Goal: Find specific page/section: Find specific page/section

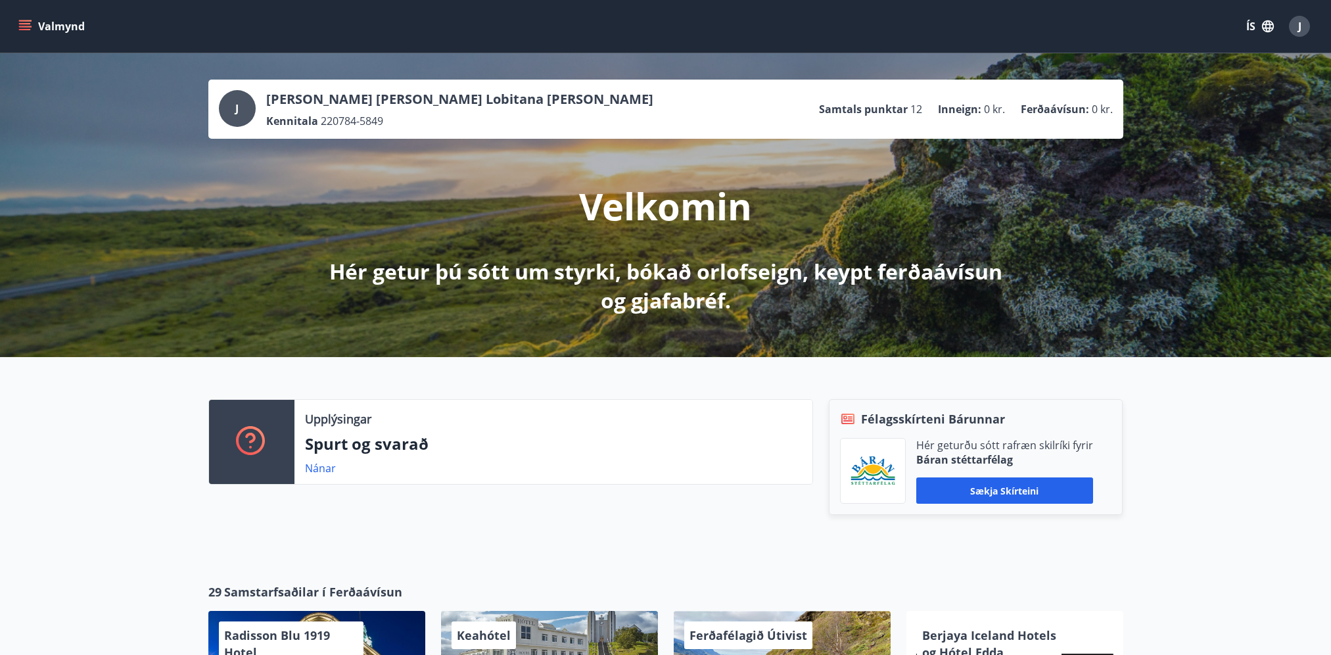
scroll to position [28, 0]
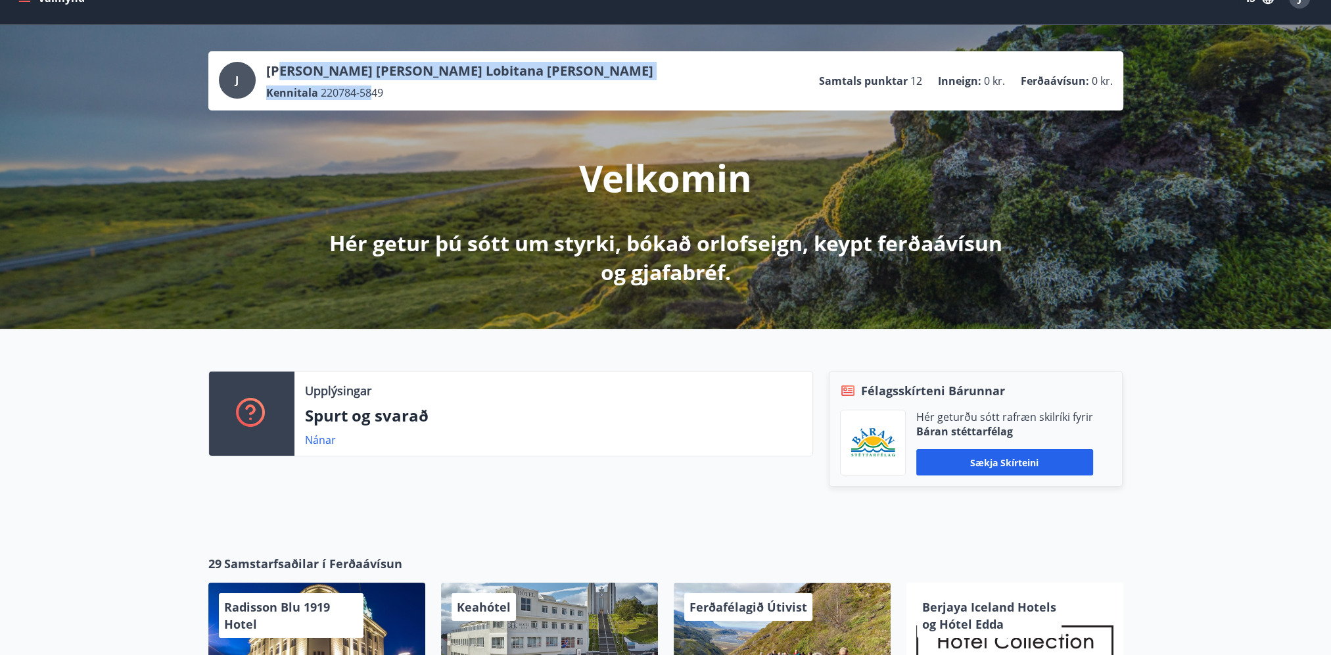
drag, startPoint x: 277, startPoint y: 66, endPoint x: 373, endPoint y: 82, distance: 98.0
click at [373, 82] on div "[PERSON_NAME] [PERSON_NAME] Lobitana [PERSON_NAME] Kennitala 220784-5849" at bounding box center [459, 81] width 387 height 38
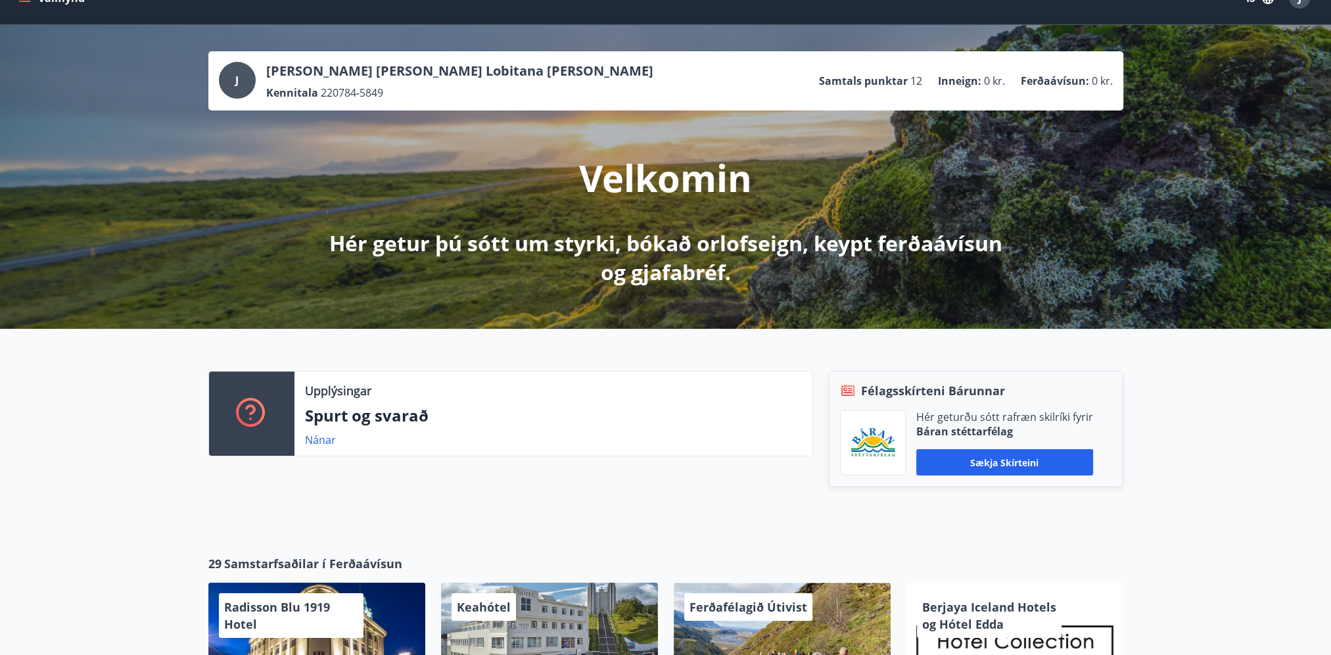
drag, startPoint x: 373, startPoint y: 82, endPoint x: 386, endPoint y: 103, distance: 24.5
click at [386, 103] on div "J [PERSON_NAME] [PERSON_NAME] Lobitana [PERSON_NAME] Kennitala 220784-5849 Samt…" at bounding box center [665, 80] width 915 height 59
drag, startPoint x: 292, startPoint y: 474, endPoint x: 285, endPoint y: 377, distance: 97.5
click at [285, 377] on div "Upplýsingar Spurt og svarað Nánar" at bounding box center [503, 442] width 620 height 142
click at [510, 496] on div "Upplýsingar Spurt og svarað Nánar" at bounding box center [503, 442] width 620 height 142
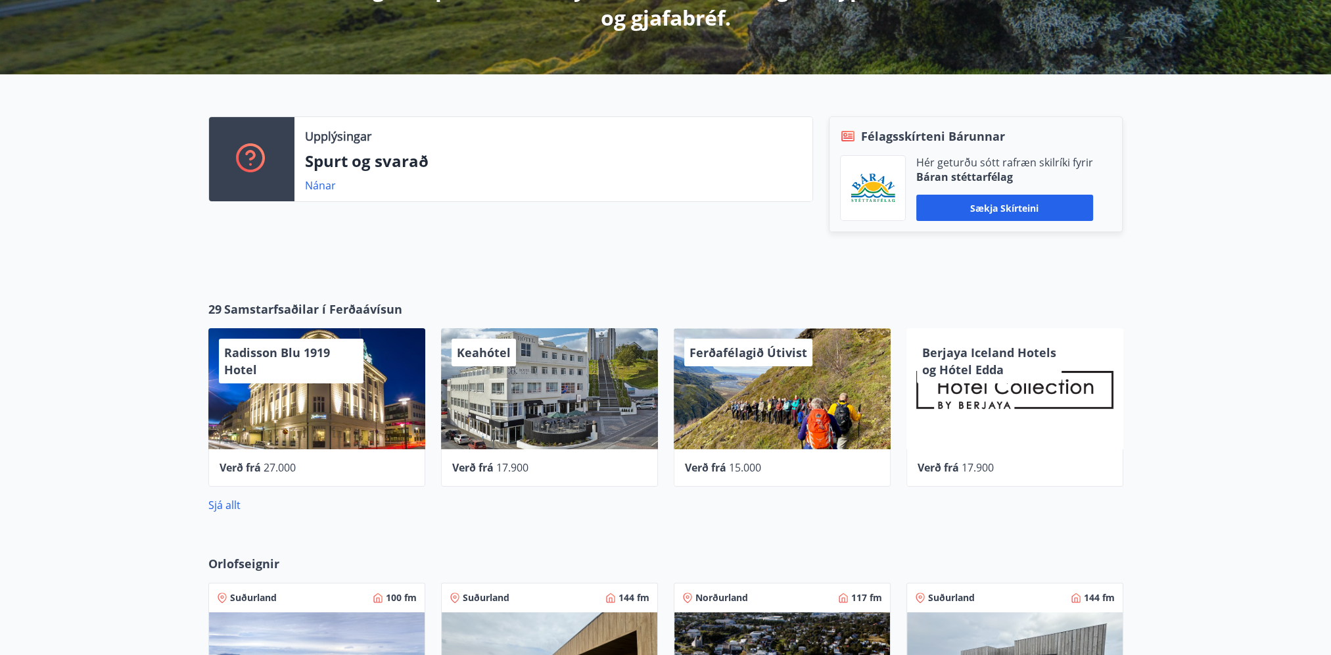
scroll to position [291, 0]
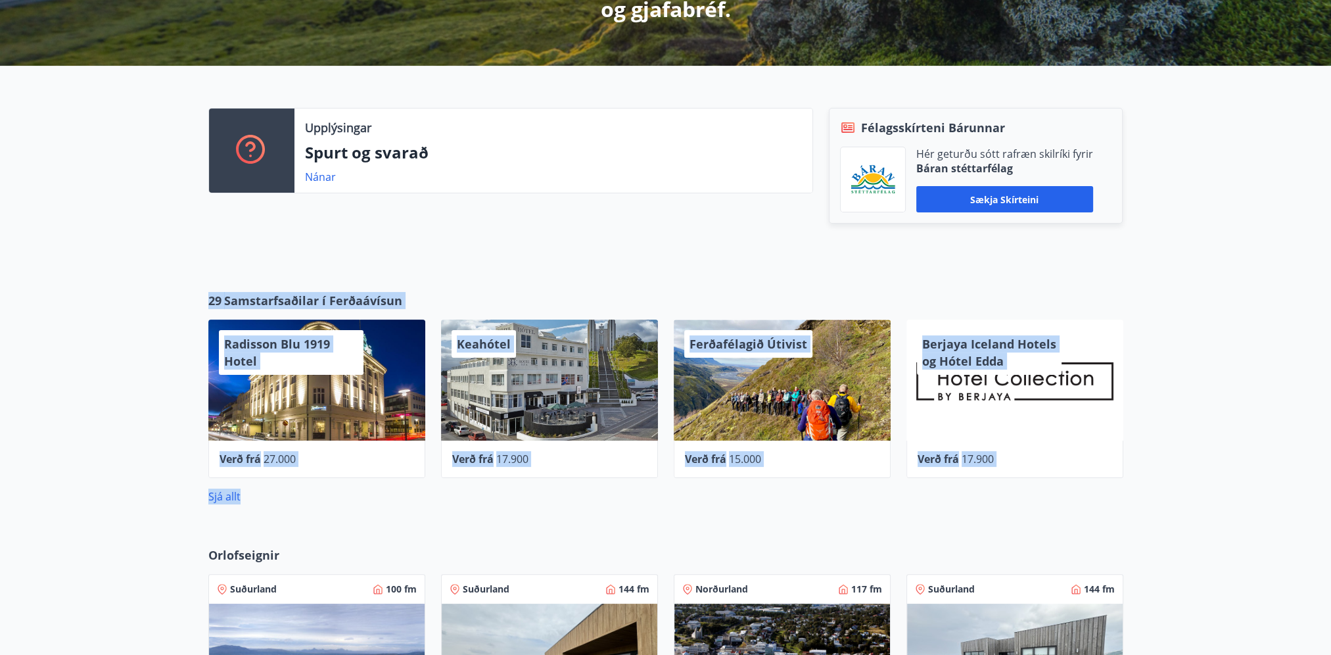
drag, startPoint x: 781, startPoint y: 484, endPoint x: 175, endPoint y: 279, distance: 639.7
click at [175, 279] on div "29 Samstarfsaðilar í Ferðaávísun Radisson Blu 1919 Hotel Verð frá 27.000 Keahót…" at bounding box center [665, 398] width 1331 height 254
drag, startPoint x: 175, startPoint y: 279, endPoint x: 294, endPoint y: 293, distance: 119.8
click at [294, 293] on span "Samstarfsaðilar í Ferðaávísun" at bounding box center [313, 300] width 178 height 17
click at [202, 279] on div "29 Samstarfsaðilar í Ferðaávísun Radisson Blu 1919 Hotel Verð frá 27.000 Keahót…" at bounding box center [665, 398] width 1331 height 254
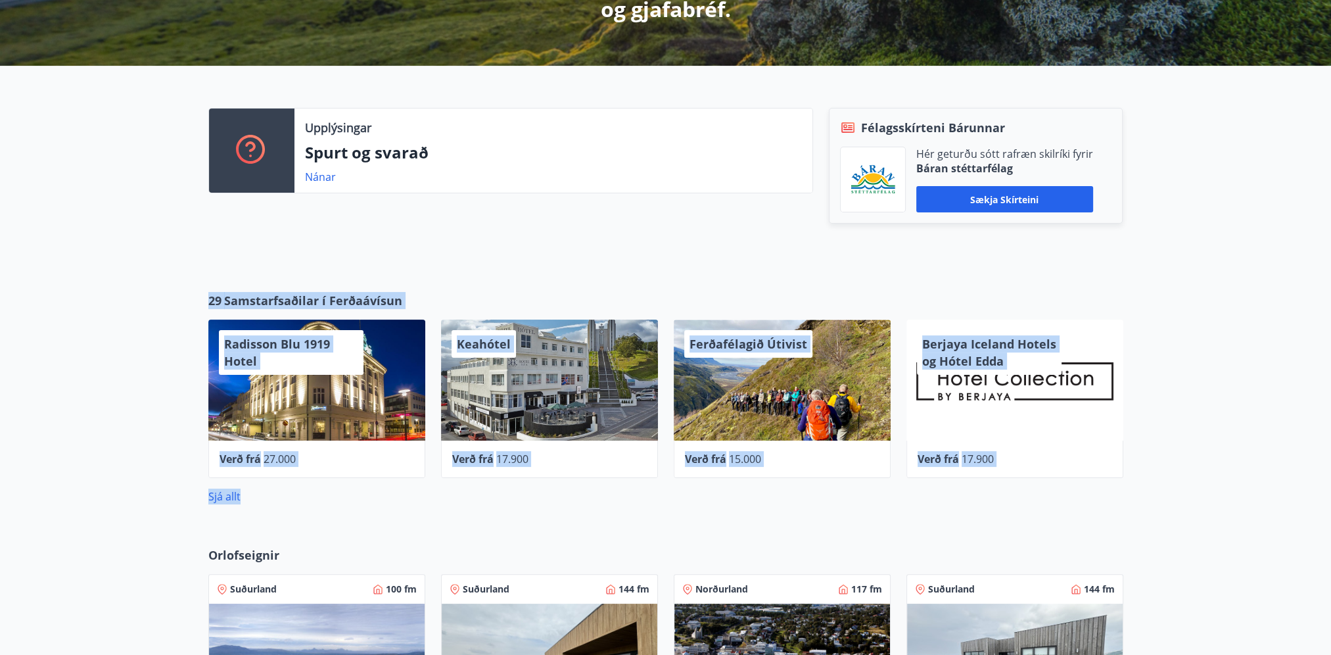
drag, startPoint x: 207, startPoint y: 288, endPoint x: 556, endPoint y: 500, distance: 408.5
click at [556, 500] on div "29 Samstarfsaðilar í Ferðaávísun Radisson Blu 1919 Hotel Verð frá 27.000 Keahót…" at bounding box center [665, 398] width 1331 height 254
click at [1015, 509] on div "29 Samstarfsaðilar í Ferðaávísun Radisson Blu 1919 Hotel Verð frá 27.000 Keahót…" at bounding box center [665, 398] width 1331 height 254
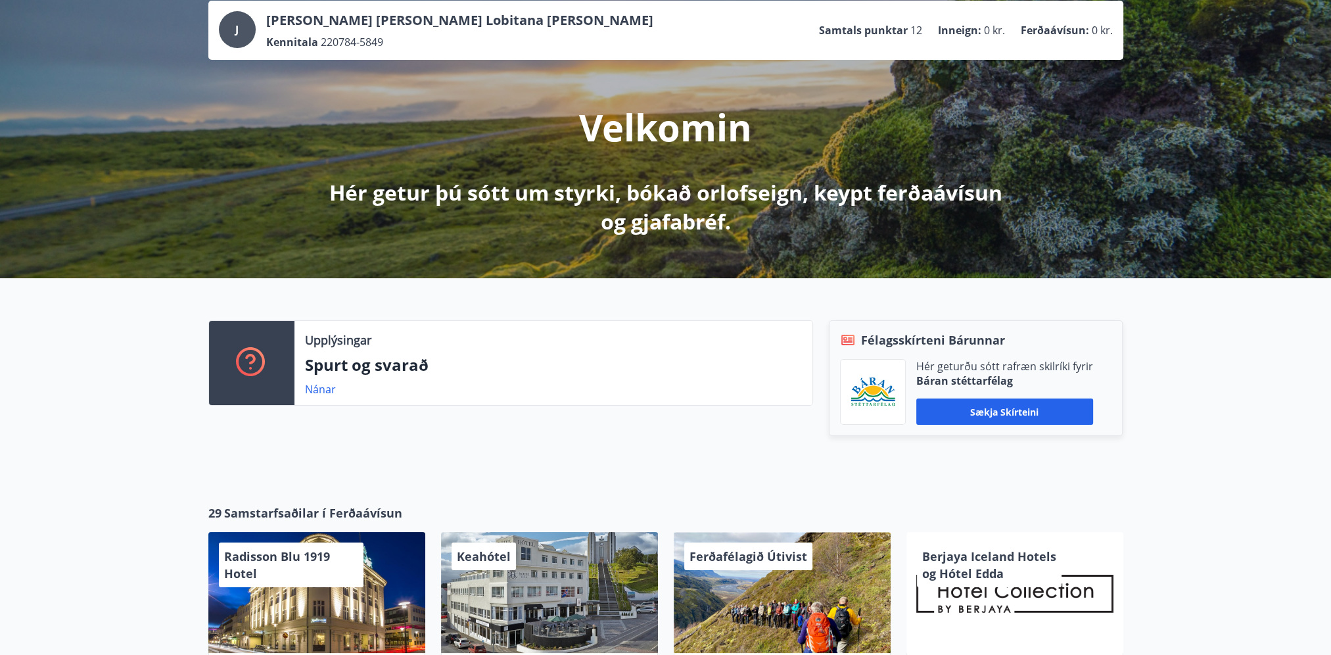
scroll to position [0, 0]
